Goal: Transaction & Acquisition: Book appointment/travel/reservation

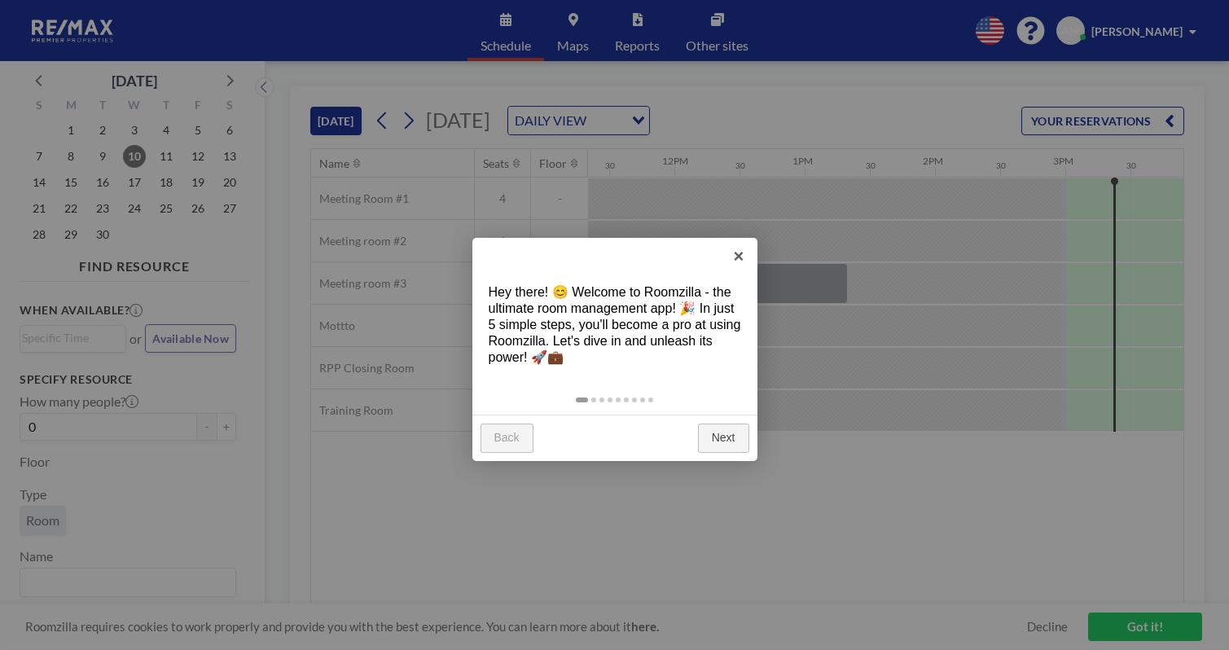
scroll to position [0, 1535]
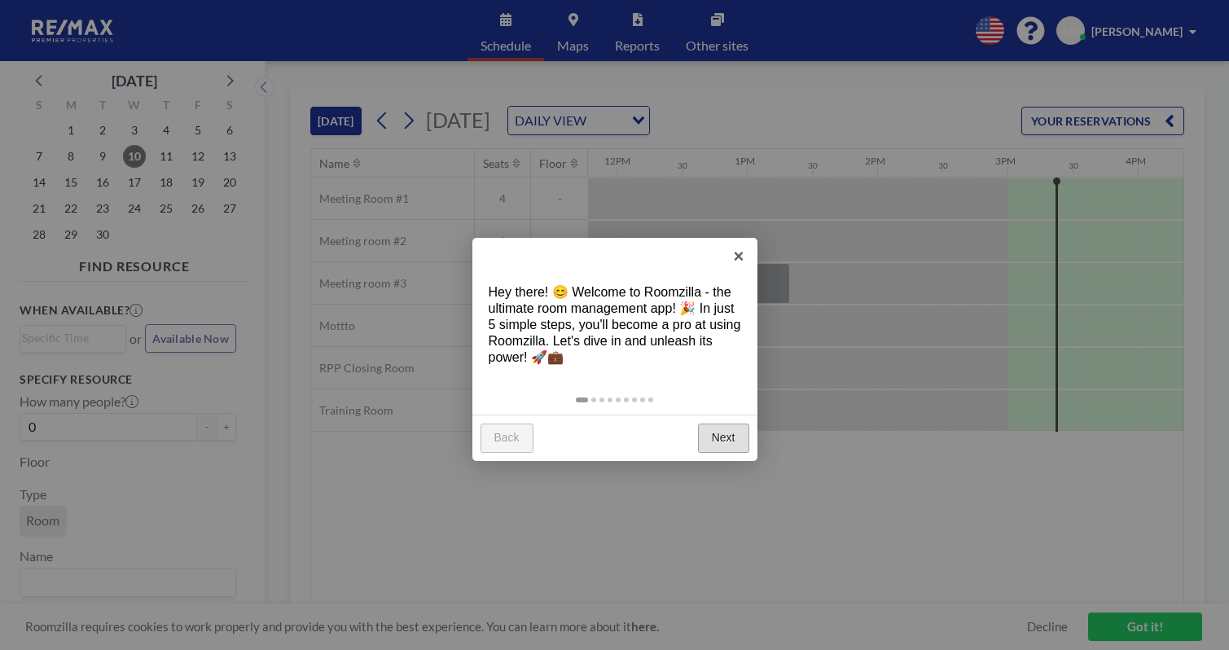
click at [723, 423] on link "Next" at bounding box center [723, 437] width 51 height 29
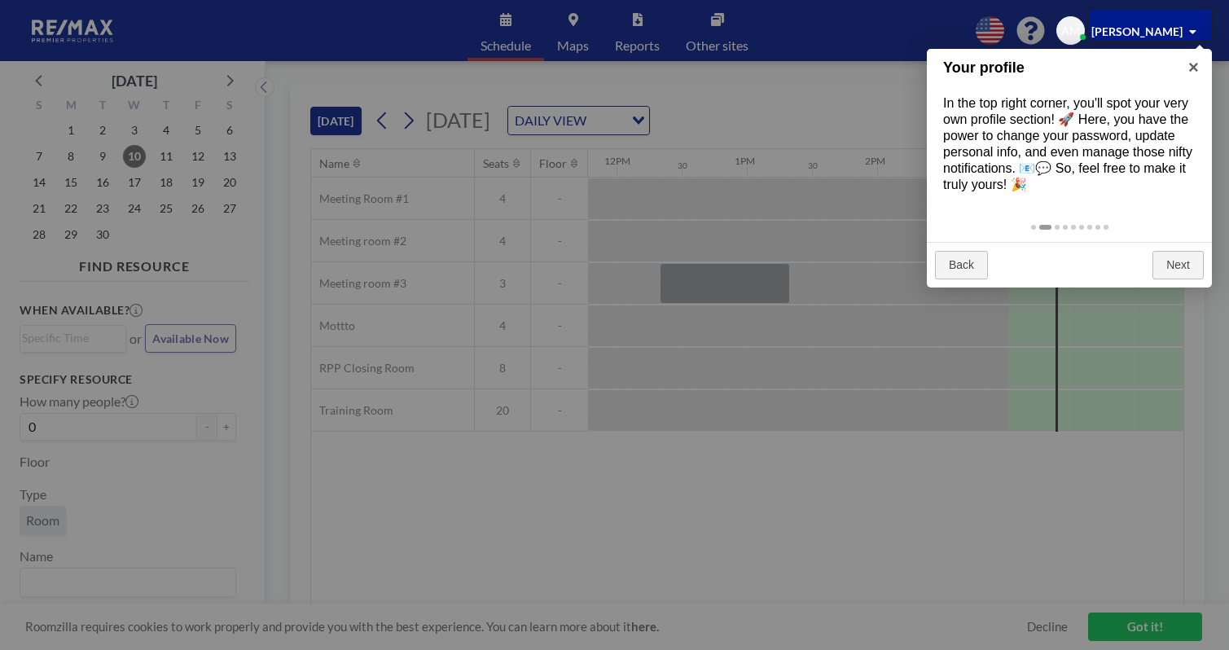
click at [679, 488] on div at bounding box center [614, 325] width 1229 height 650
click at [1190, 32] on div at bounding box center [1151, 24] width 122 height 31
click at [1199, 28] on div at bounding box center [1151, 24] width 122 height 31
click at [734, 517] on div at bounding box center [614, 325] width 1229 height 650
click at [1128, 639] on div at bounding box center [614, 325] width 1229 height 650
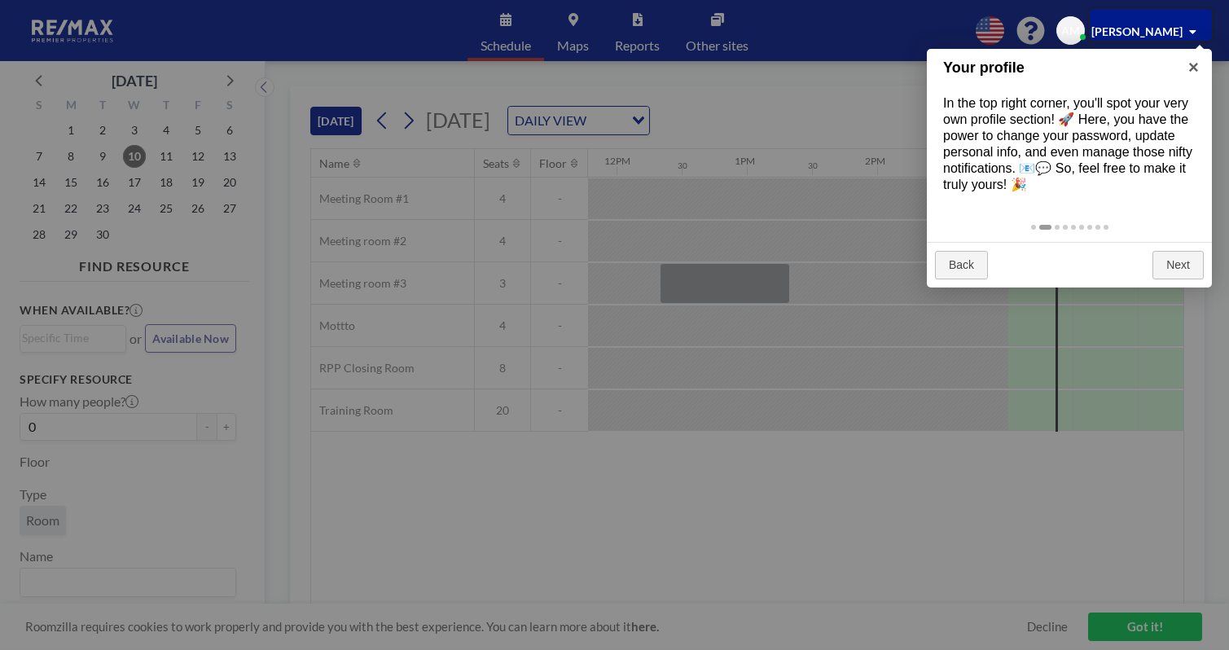
click at [1128, 630] on div at bounding box center [614, 325] width 1229 height 650
click at [812, 532] on div at bounding box center [614, 325] width 1229 height 650
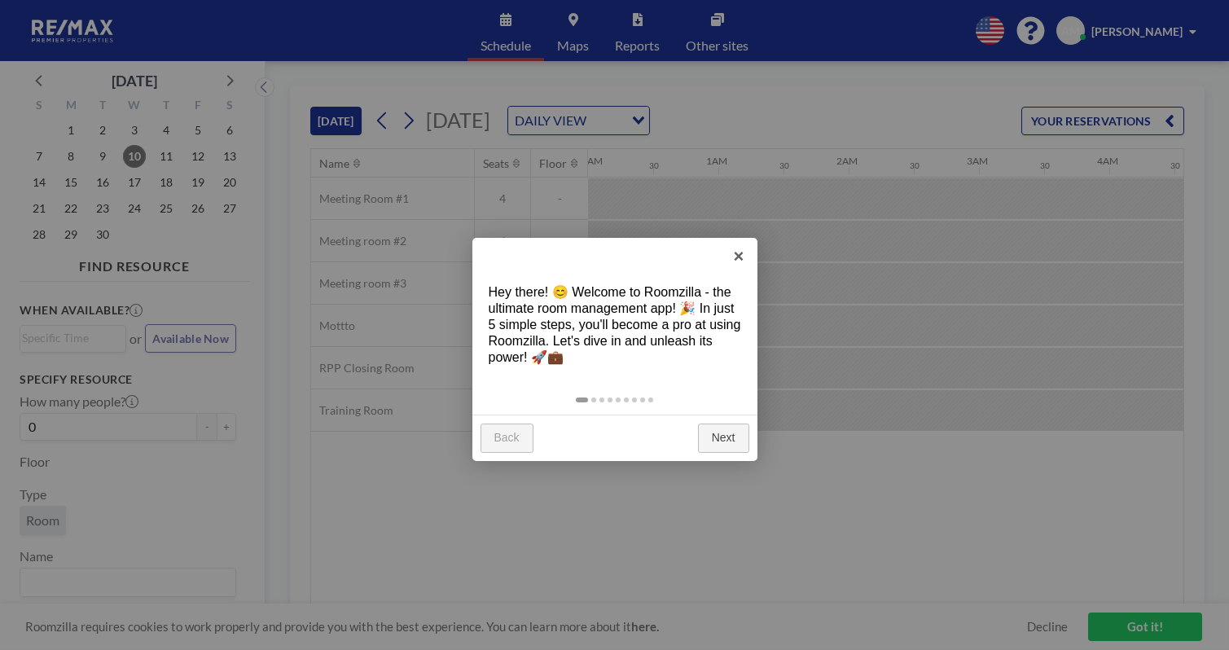
scroll to position [0, 1535]
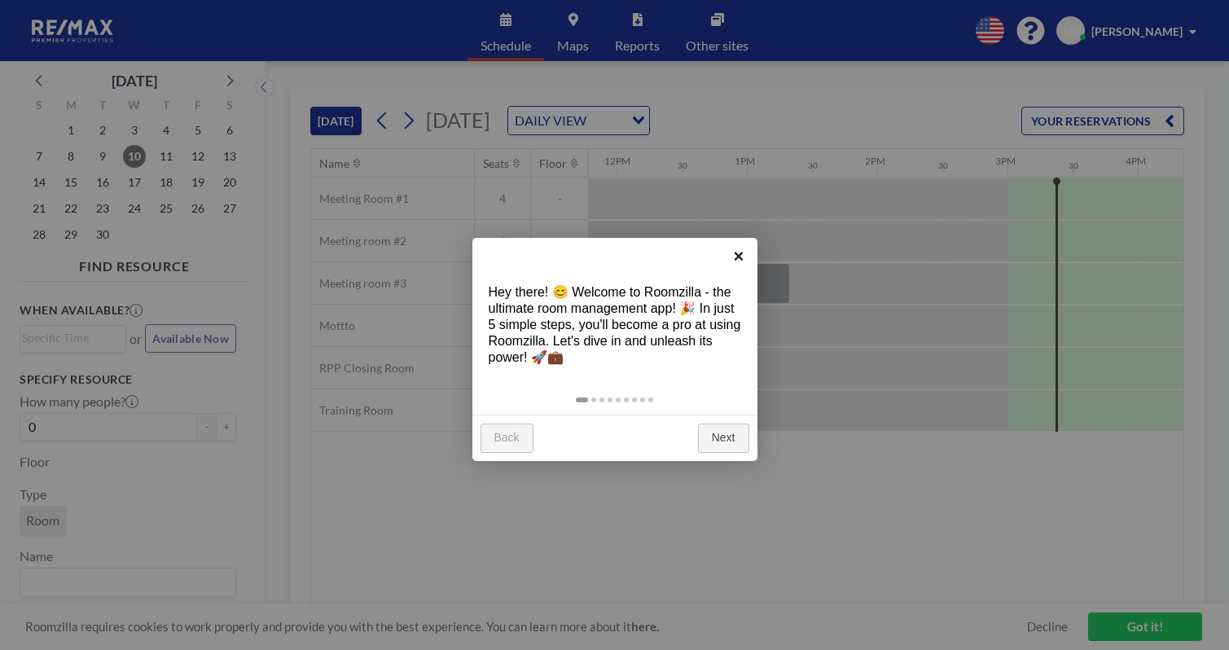
click at [739, 252] on link "×" at bounding box center [739, 256] width 37 height 37
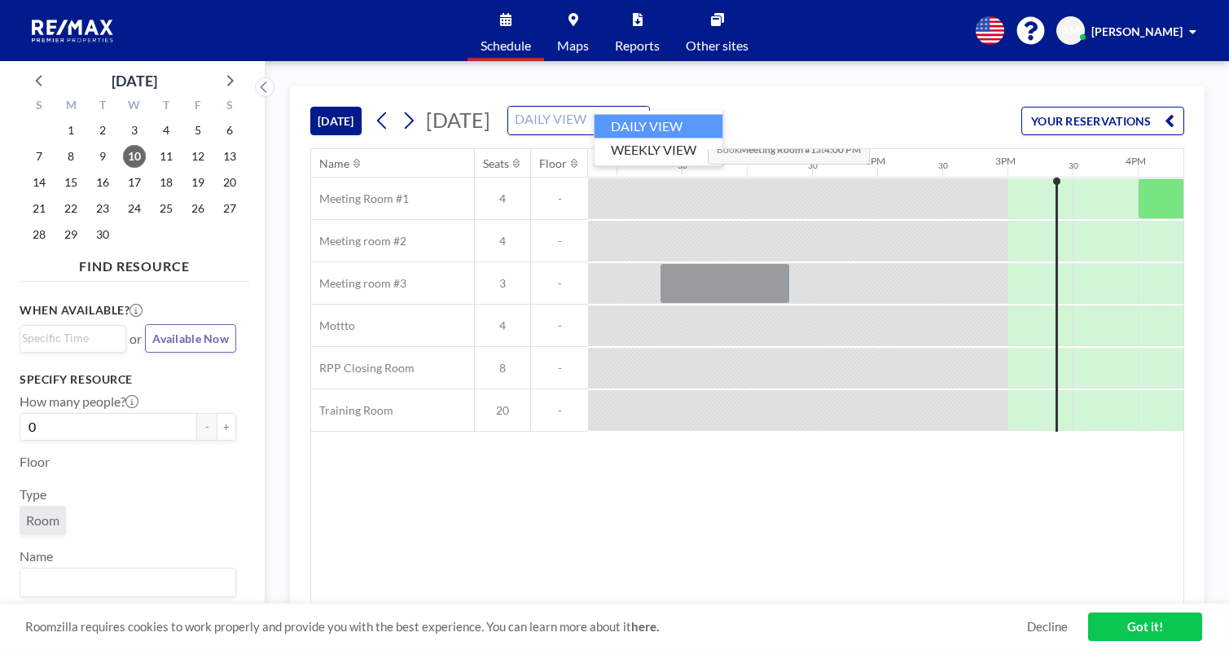
click at [649, 107] on div "Loading..." at bounding box center [639, 119] width 19 height 24
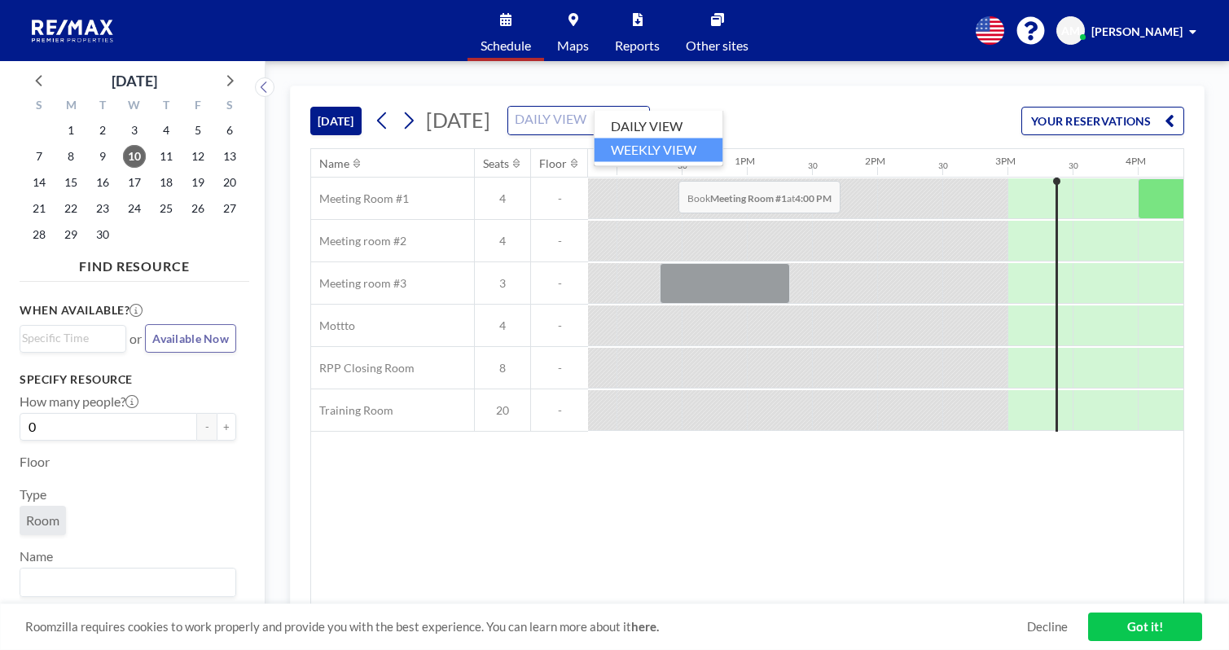
click at [673, 143] on li "WEEKLY VIEW" at bounding box center [658, 150] width 129 height 24
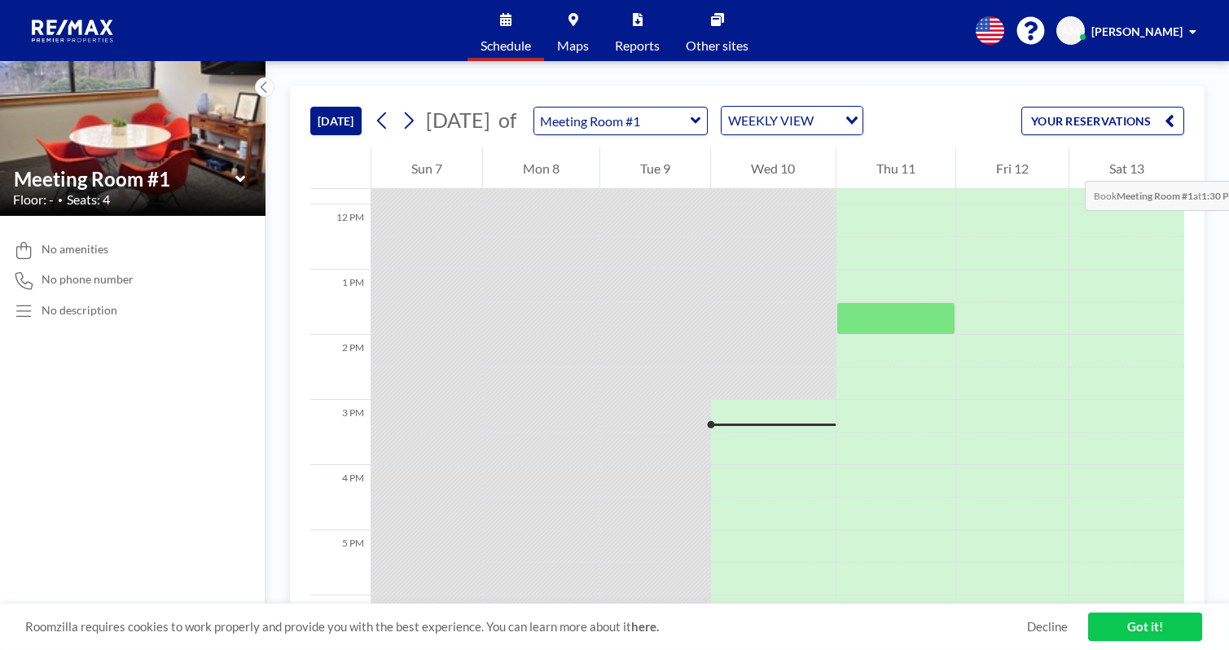
scroll to position [765, 0]
click at [401, 108] on icon at bounding box center [408, 120] width 15 height 24
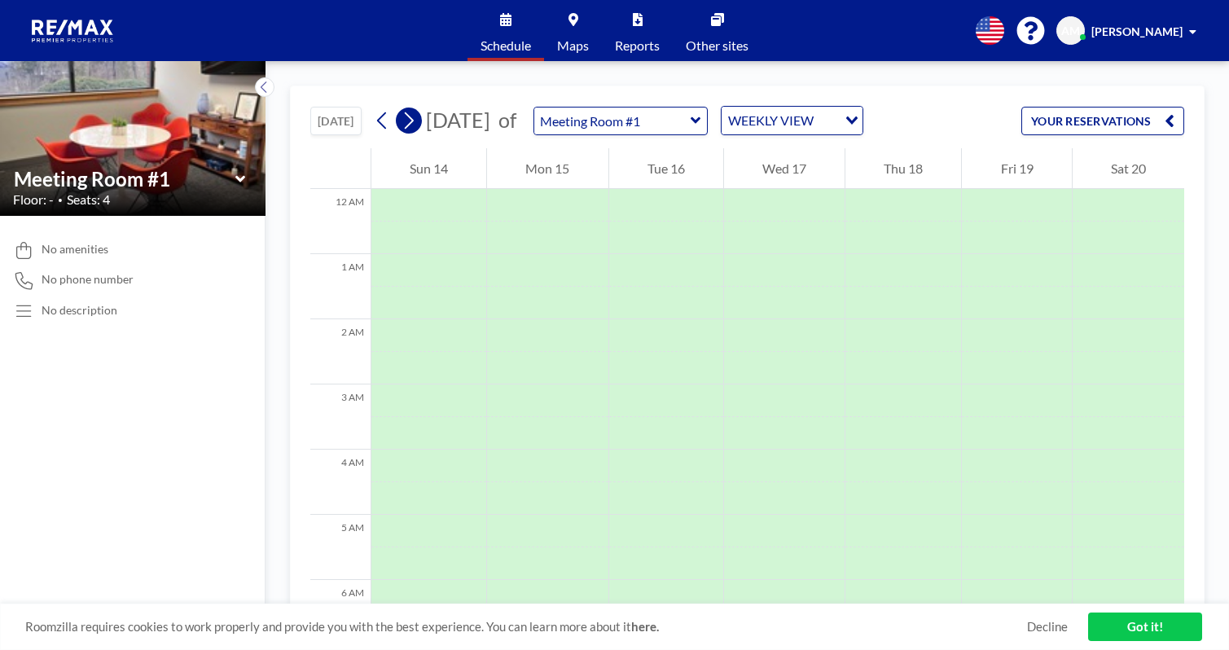
scroll to position [397, 0]
click at [691, 112] on icon at bounding box center [696, 120] width 11 height 16
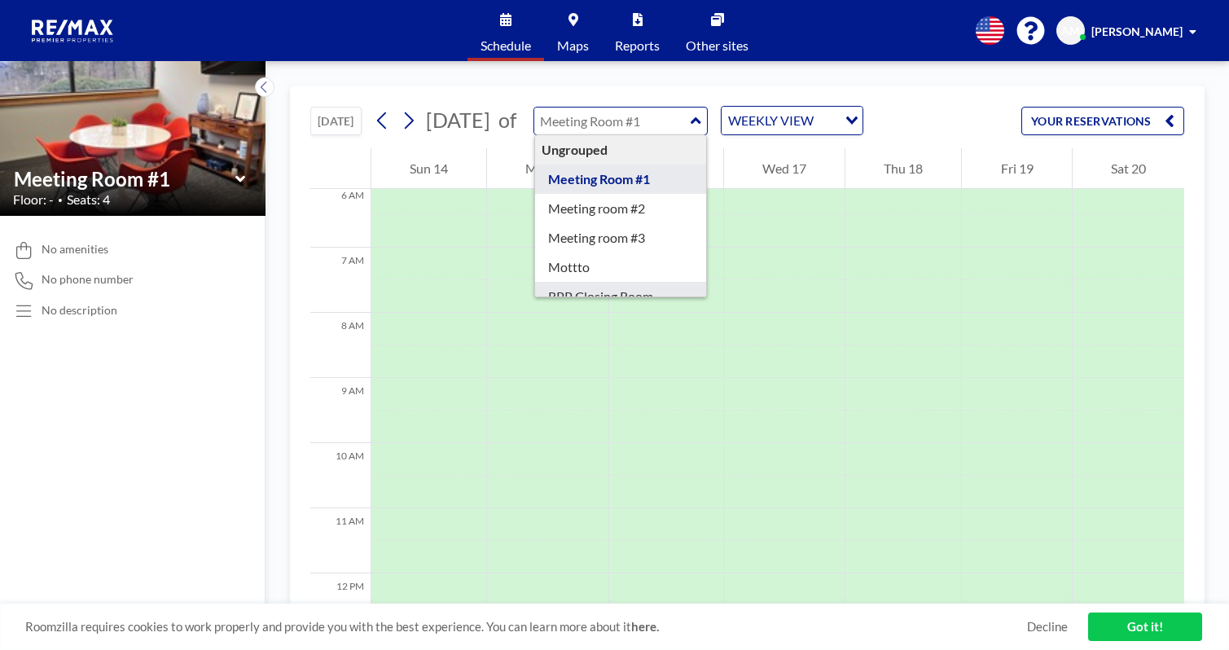
type input "RPP Closing Room"
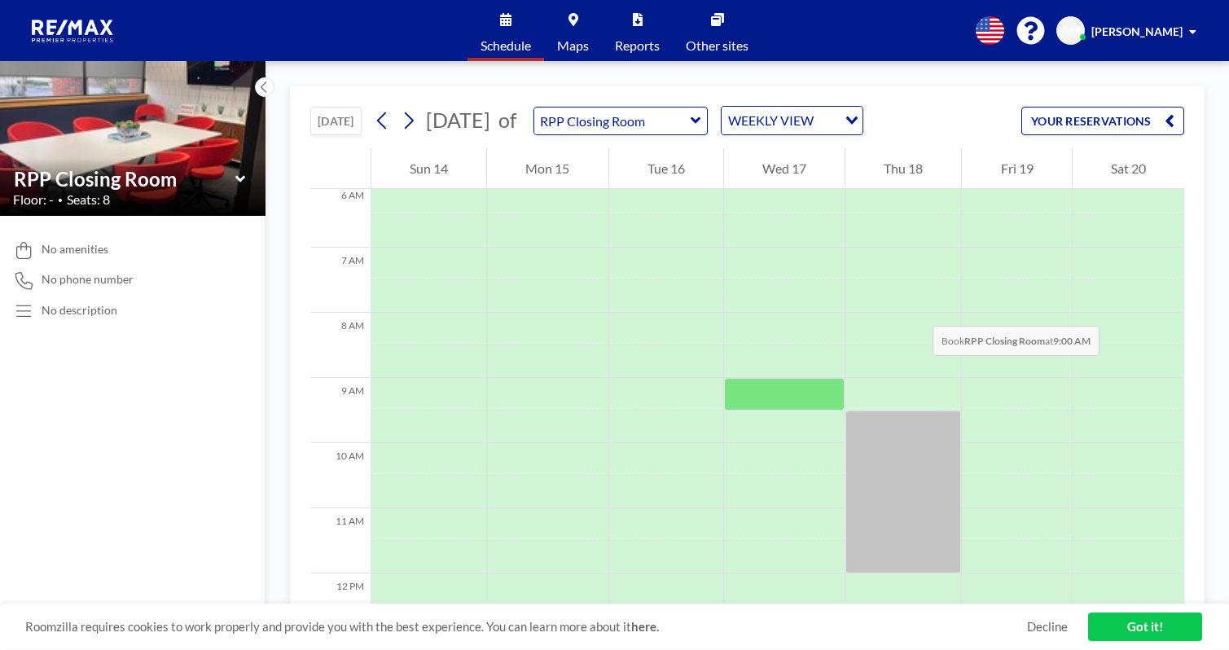
click at [741, 378] on div at bounding box center [784, 394] width 121 height 33
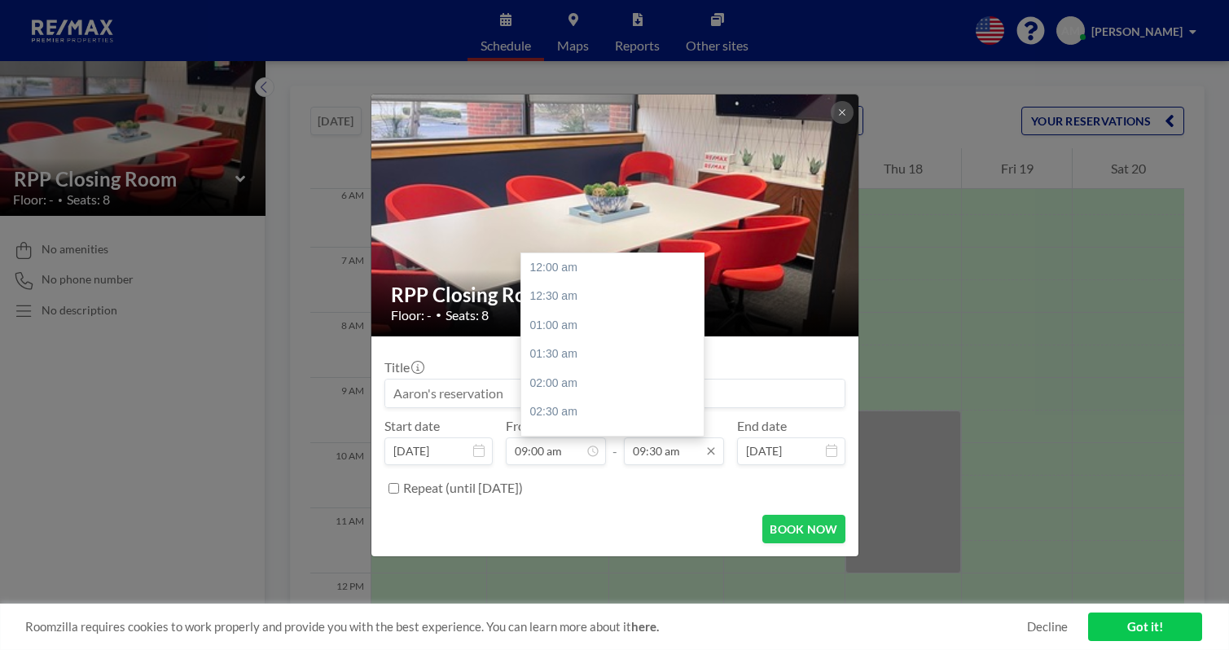
scroll to position [480, 0]
click at [554, 353] on div "10:00 am" at bounding box center [612, 367] width 182 height 29
type input "10:00 am"
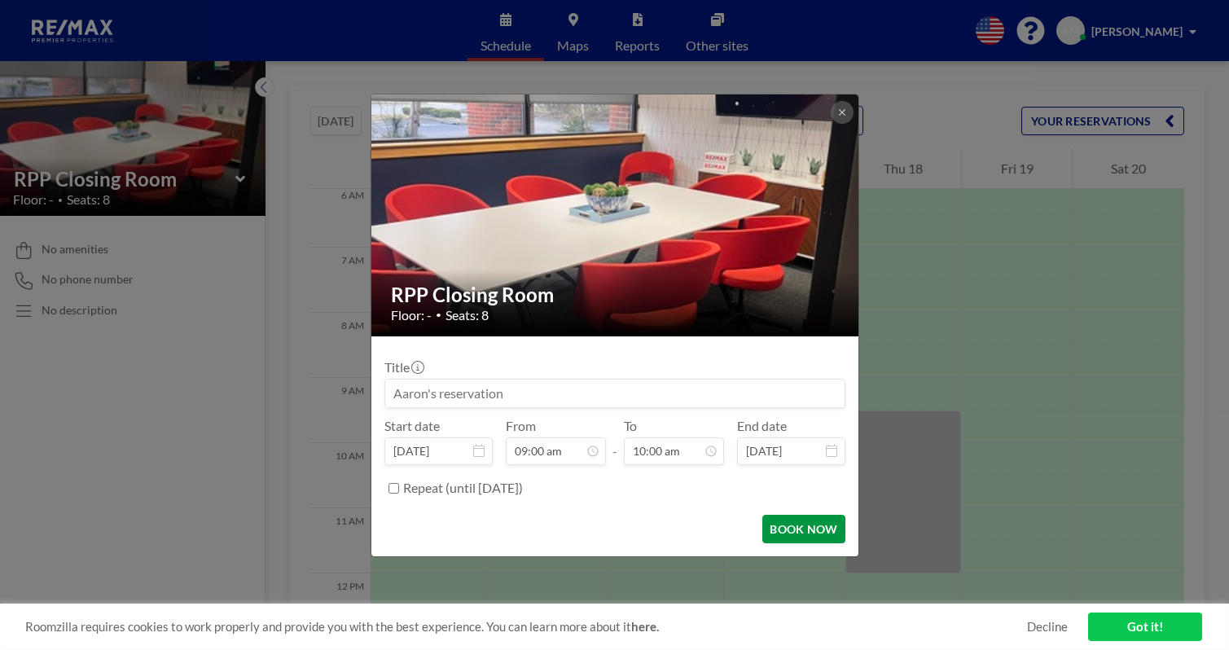
click at [769, 515] on button "BOOK NOW" at bounding box center [803, 529] width 82 height 29
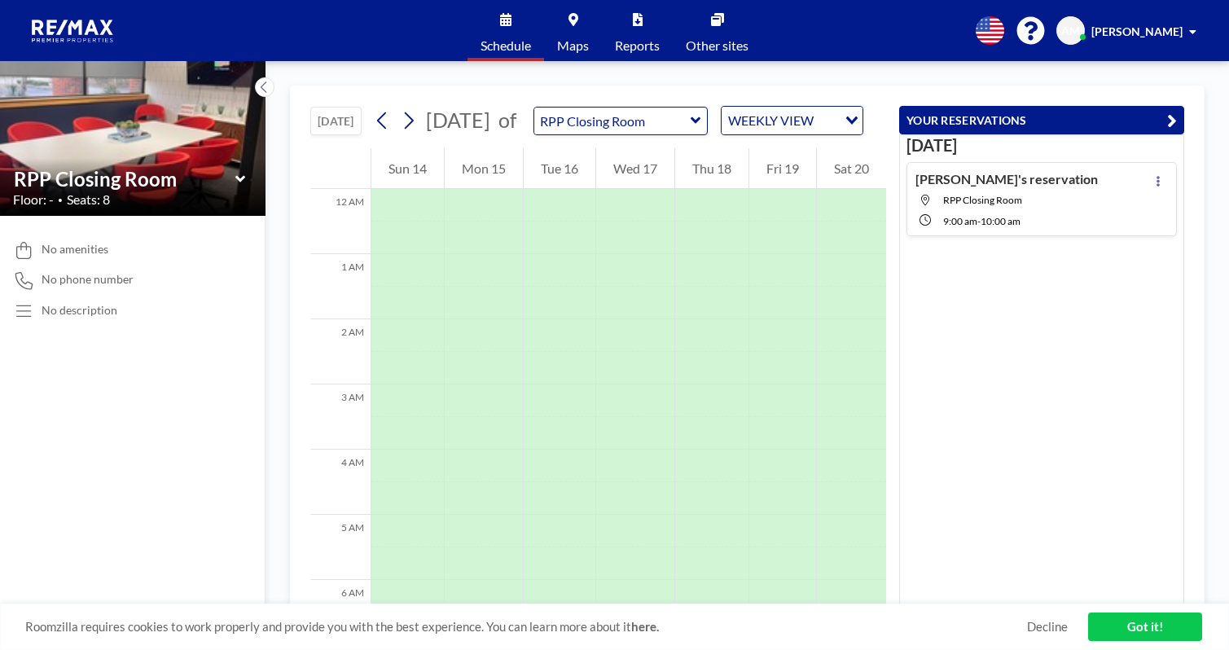
scroll to position [0, 0]
